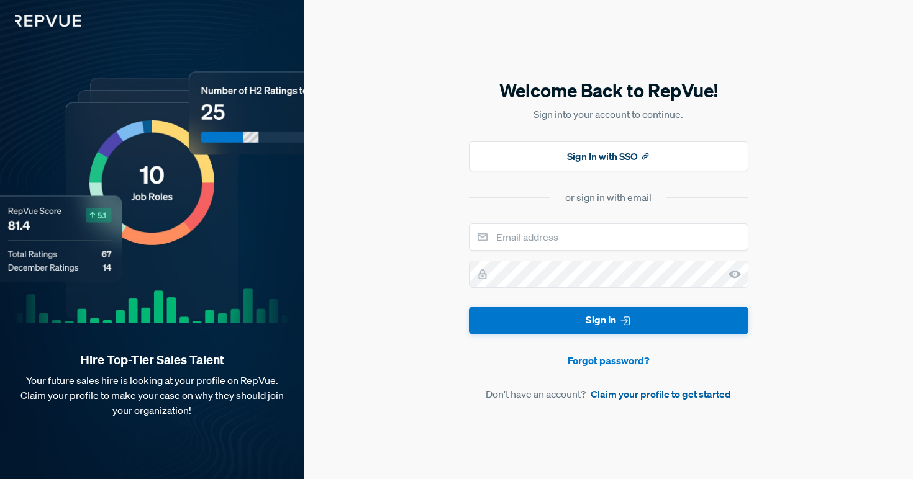
click at [640, 396] on link "Claim your profile to get started" at bounding box center [660, 394] width 140 height 15
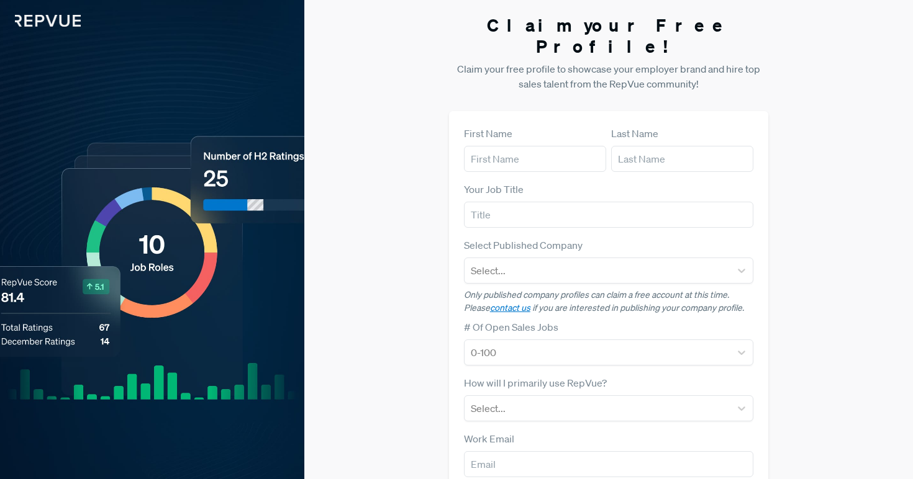
click at [531, 153] on form "First Name Last Name Your Job Title Select Published Company Select... Only pub…" at bounding box center [609, 360] width 290 height 469
click at [526, 146] on input "text" at bounding box center [535, 159] width 142 height 26
type input "[PERSON_NAME]"
type input "Silver"
type input "T"
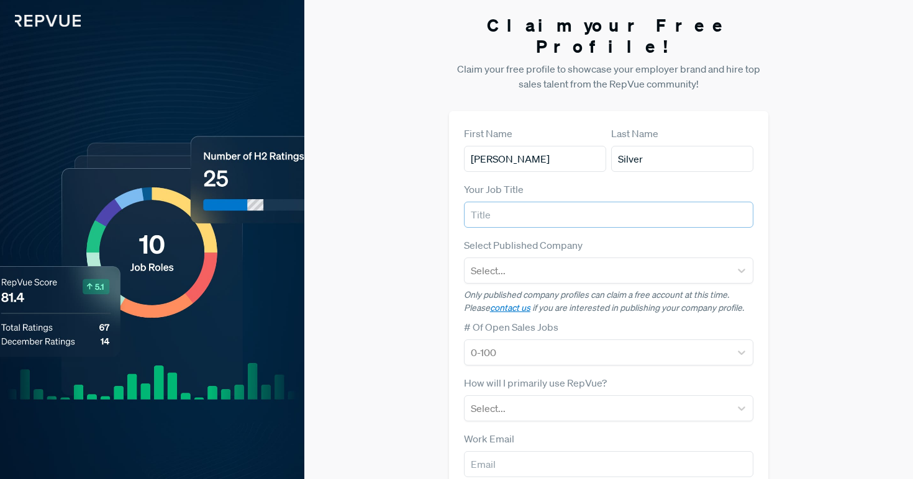
type input "T"
type input "Cybersecurity"
click at [561, 262] on div at bounding box center [598, 270] width 254 height 17
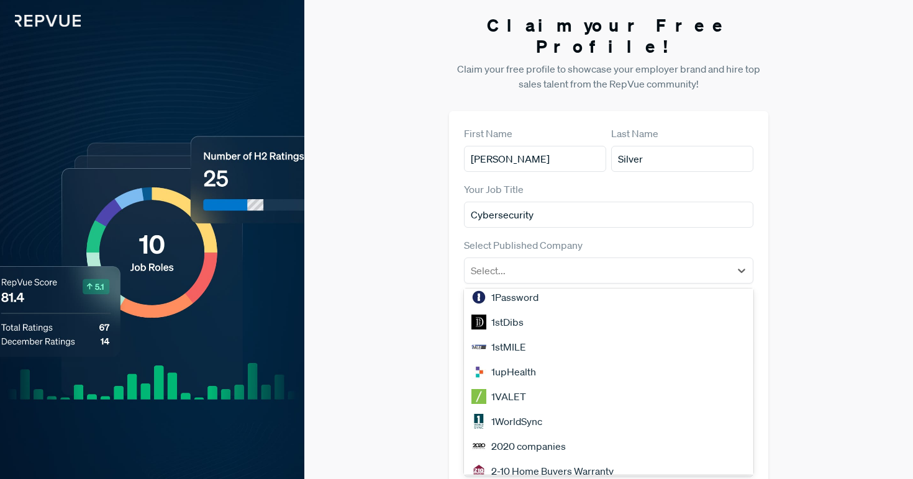
scroll to position [474, 0]
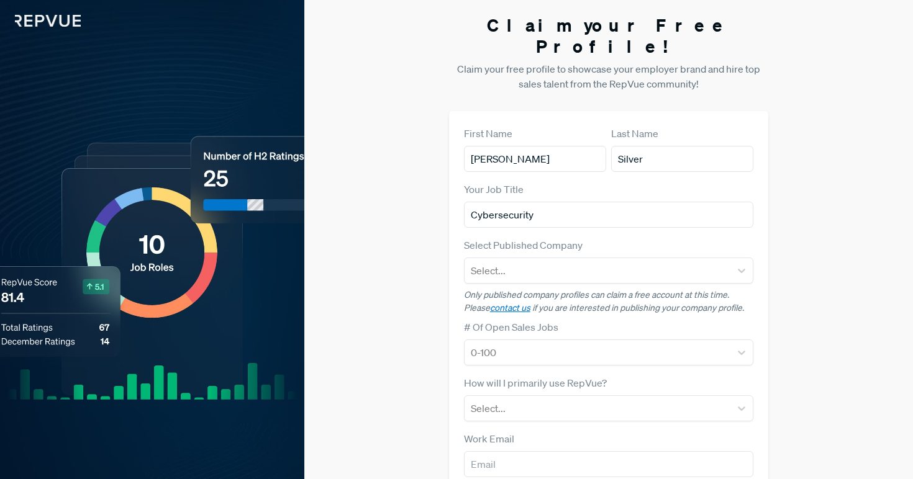
click at [416, 312] on div "Claim your Free Profile! Claim your free profile to showcase your employer bran…" at bounding box center [608, 312] width 608 height 625
click at [491, 344] on div at bounding box center [598, 352] width 254 height 17
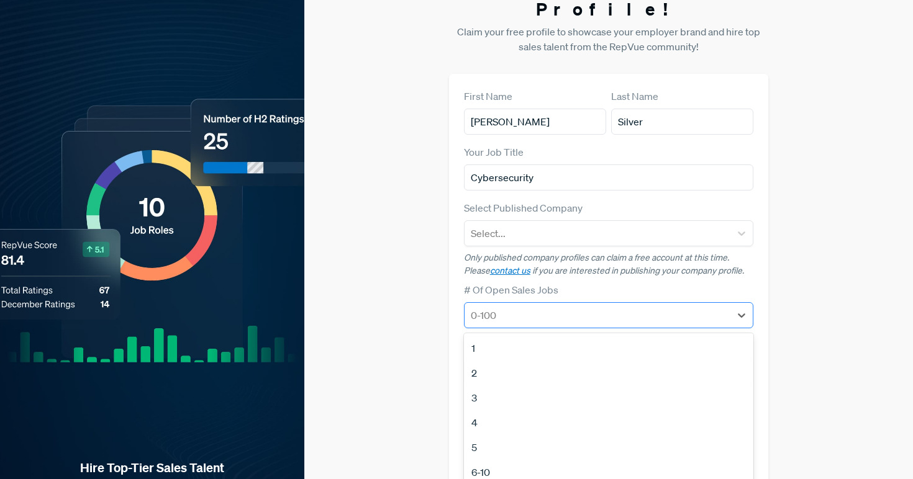
scroll to position [61, 0]
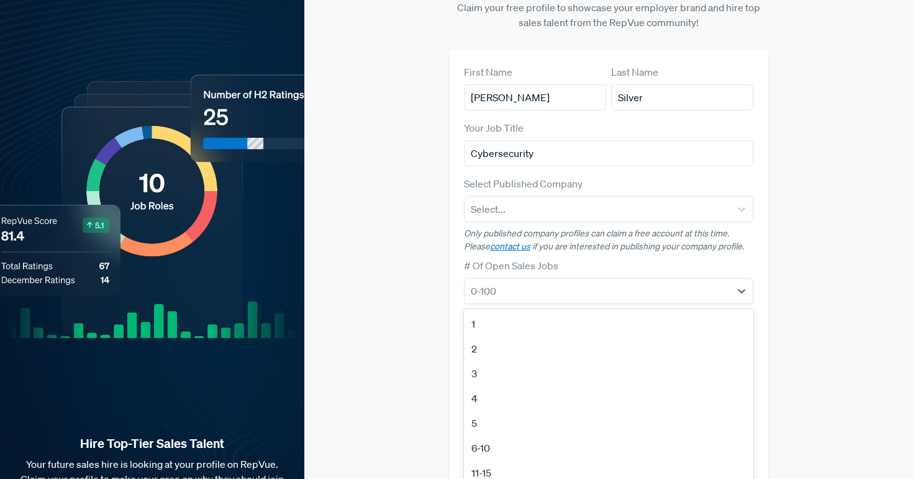
click at [487, 461] on div "11-15" at bounding box center [609, 473] width 290 height 25
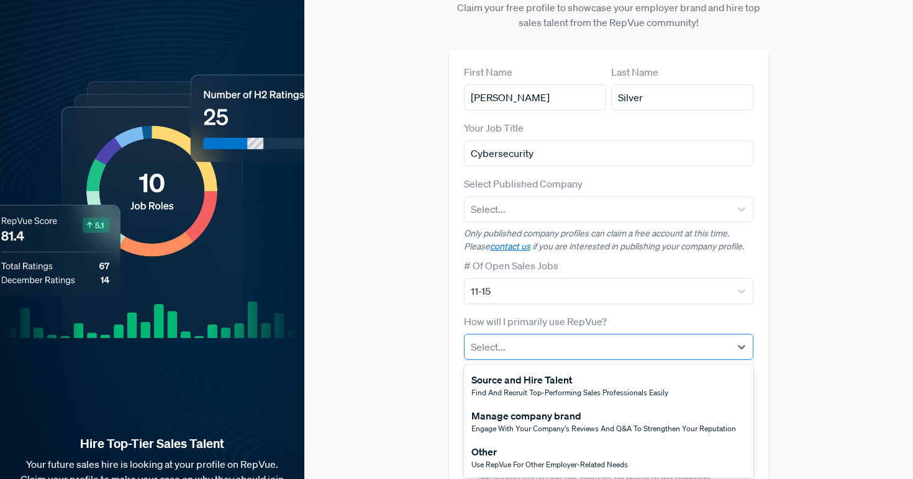
click at [506, 338] on div at bounding box center [598, 346] width 254 height 17
click at [512, 387] on div "Find and recruit top-performing sales professionals easily" at bounding box center [569, 392] width 197 height 11
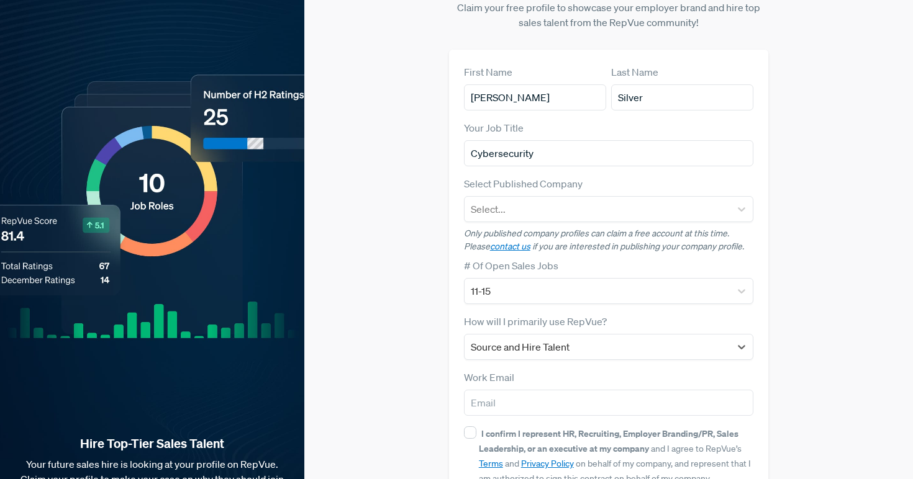
scroll to position [124, 0]
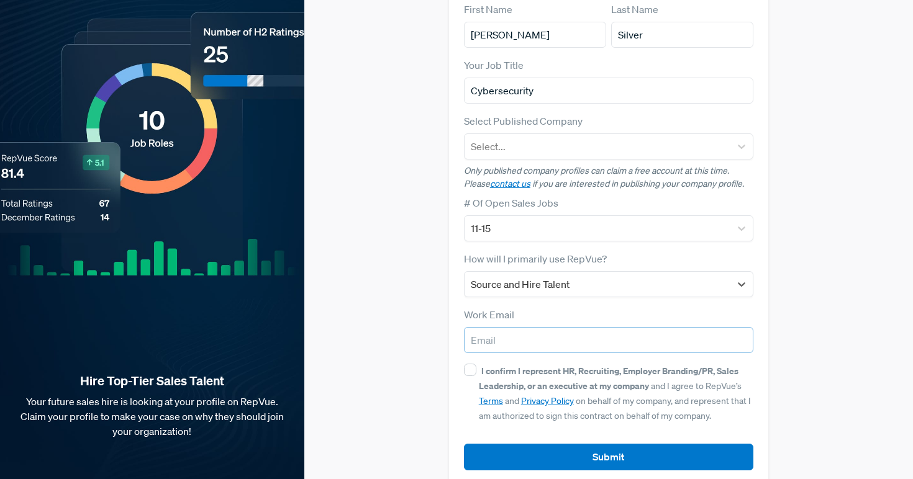
click at [510, 327] on input "email" at bounding box center [609, 340] width 290 height 26
type input "[EMAIL_ADDRESS][DOMAIN_NAME]"
click at [472, 364] on input "I confirm I represent HR, Recruiting, Employer Branding/PR, Sales Leadership, o…" at bounding box center [470, 370] width 12 height 12
checkbox input "true"
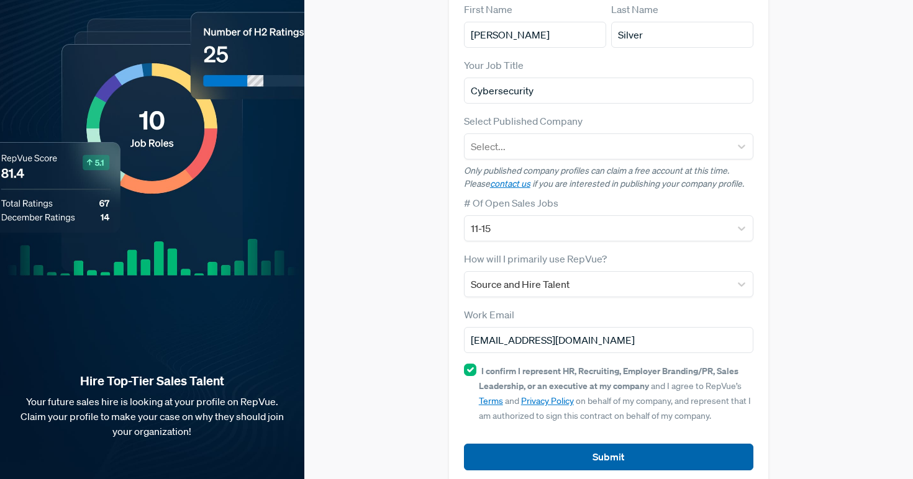
click at [524, 444] on button "Submit" at bounding box center [609, 457] width 290 height 27
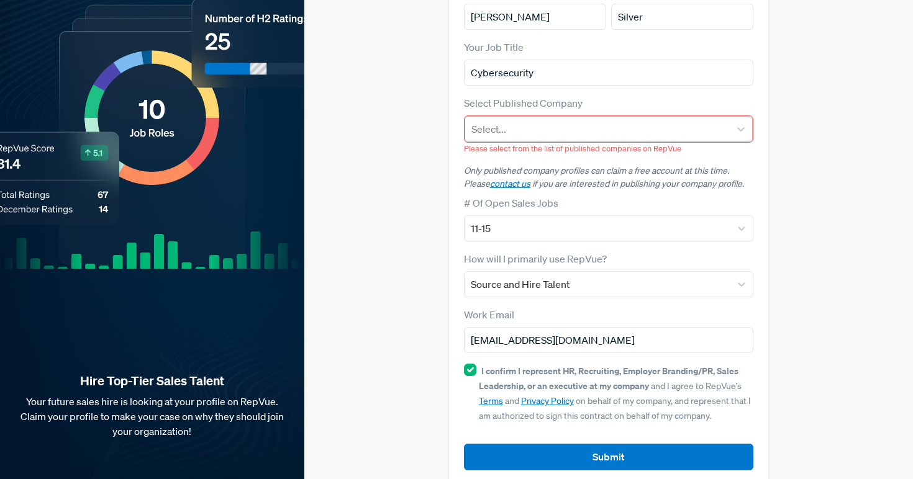
click at [508, 120] on div at bounding box center [597, 128] width 253 height 17
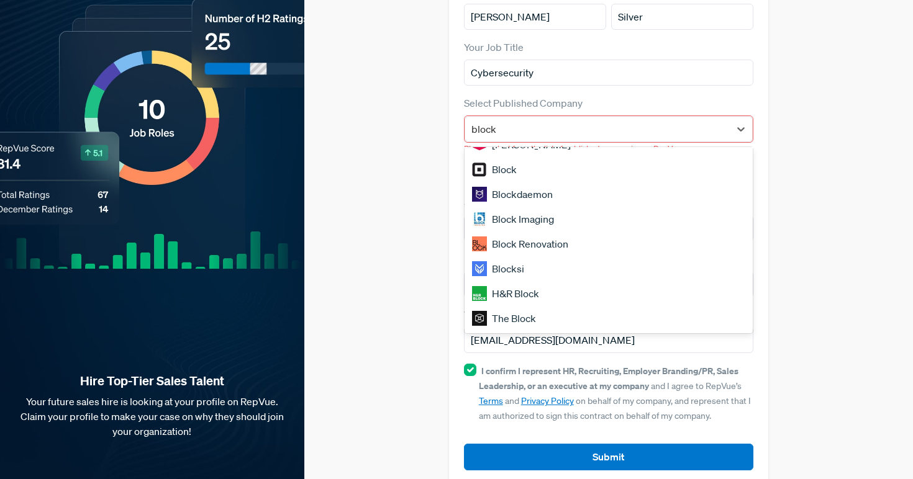
scroll to position [0, 0]
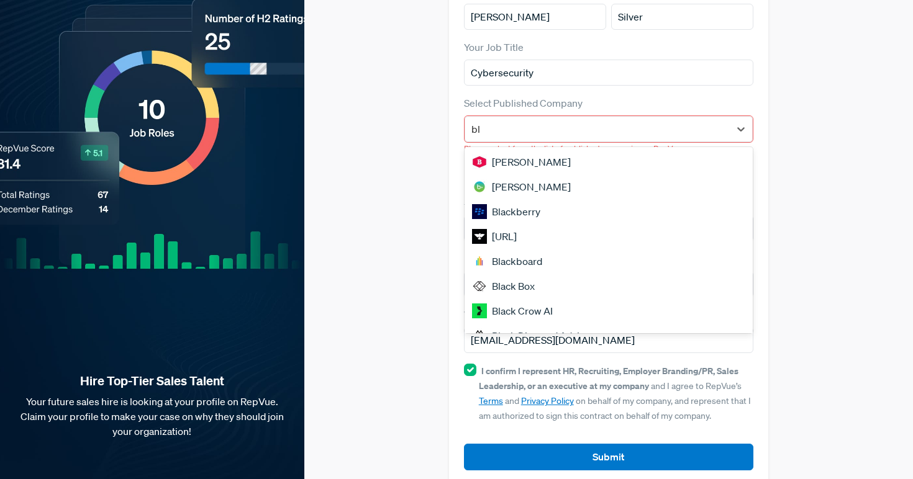
type input "b"
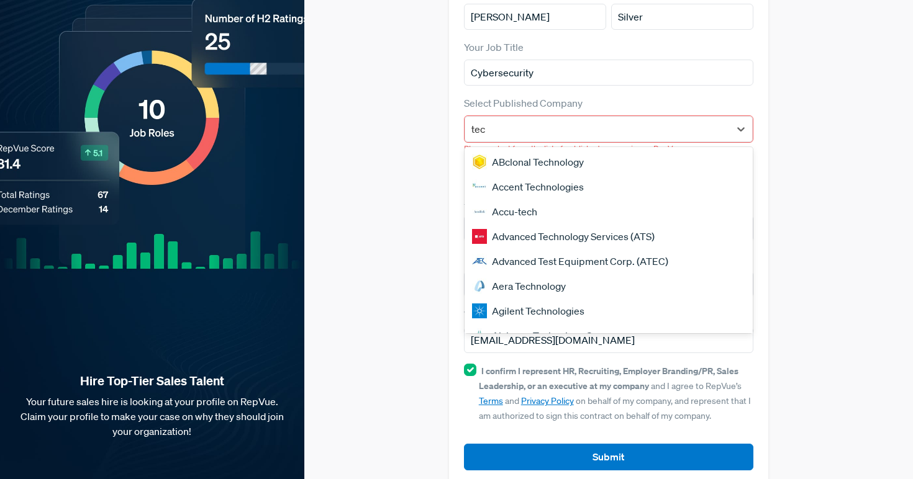
type input "tech"
drag, startPoint x: 523, startPoint y: 189, endPoint x: 523, endPoint y: 219, distance: 29.8
click at [523, 219] on div "ABclonal Technology Accent Technologies Accu-tech Advanced Technology Services …" at bounding box center [608, 240] width 289 height 186
click at [523, 224] on div "Advanced Technology Services (ATS)" at bounding box center [608, 236] width 289 height 25
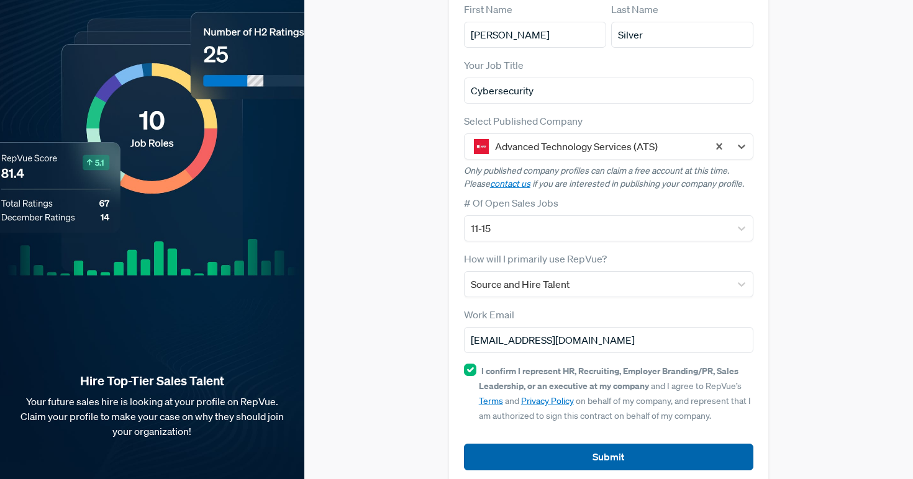
click at [524, 444] on button "Submit" at bounding box center [609, 457] width 290 height 27
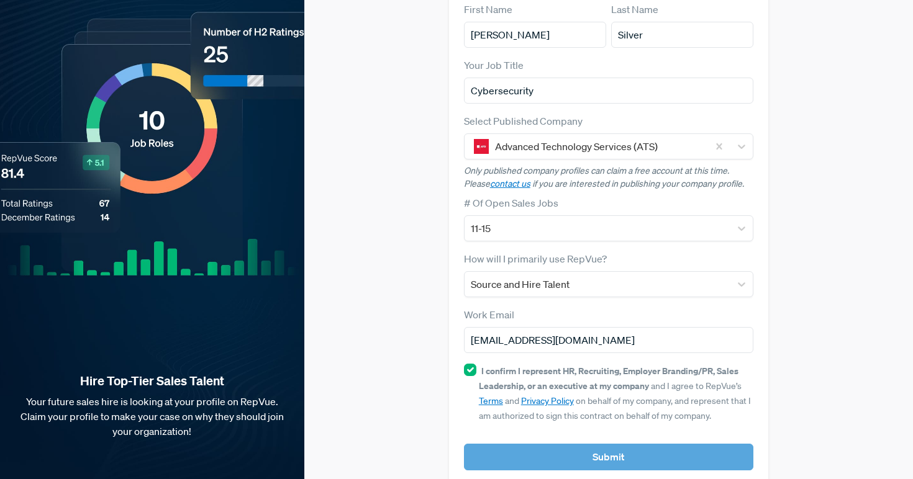
scroll to position [139, 0]
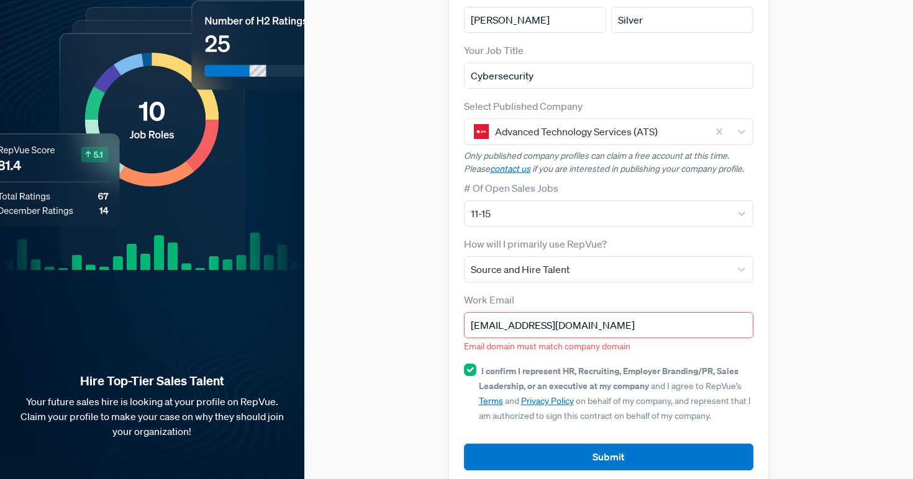
drag, startPoint x: 607, startPoint y: 302, endPoint x: 437, endPoint y: 273, distance: 171.9
click at [437, 273] on div "Claim your Free Profile! Claim your free profile to showcase your employer bran…" at bounding box center [608, 180] width 608 height 639
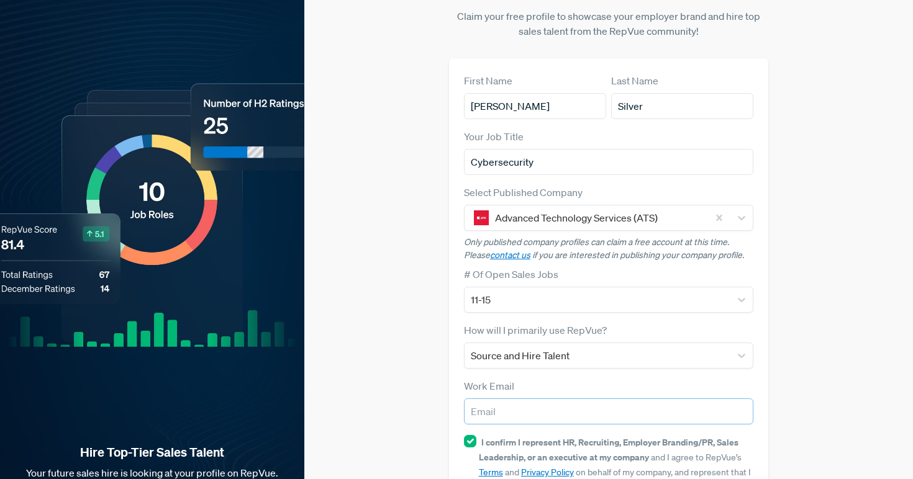
scroll to position [0, 0]
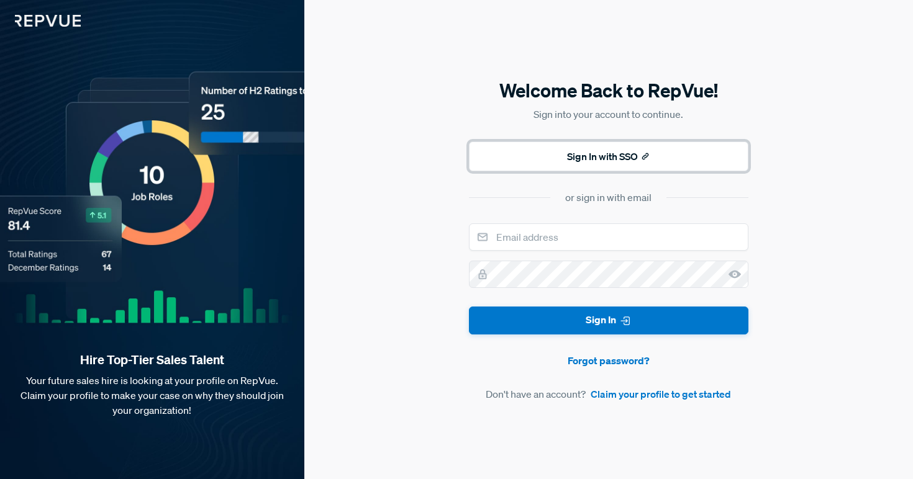
click at [522, 153] on button "Sign In with SSO" at bounding box center [608, 157] width 279 height 30
